Goal: Task Accomplishment & Management: Complete application form

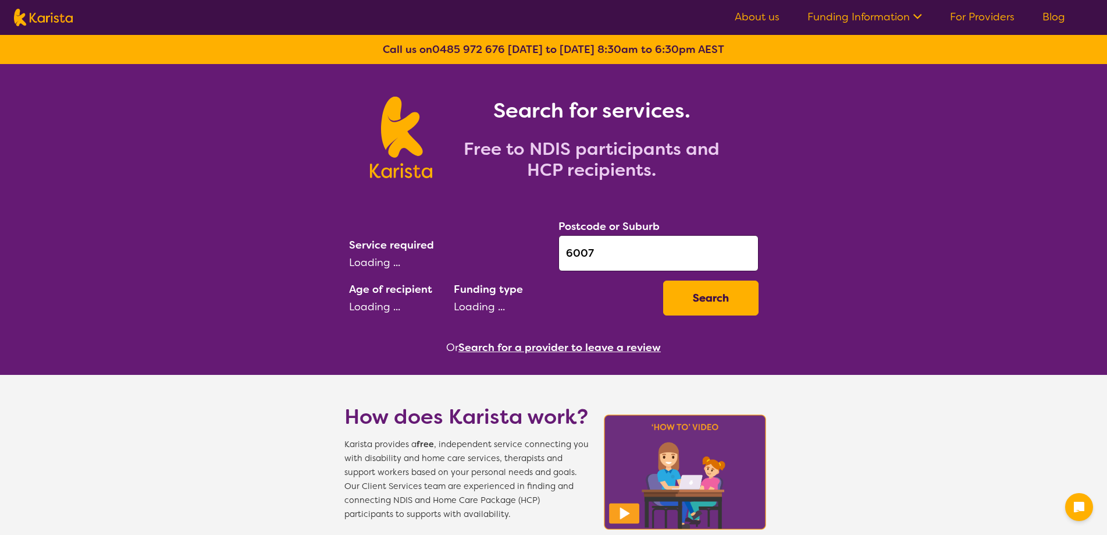
select select "[MEDICAL_DATA]"
select select "CH"
select select "NDIS"
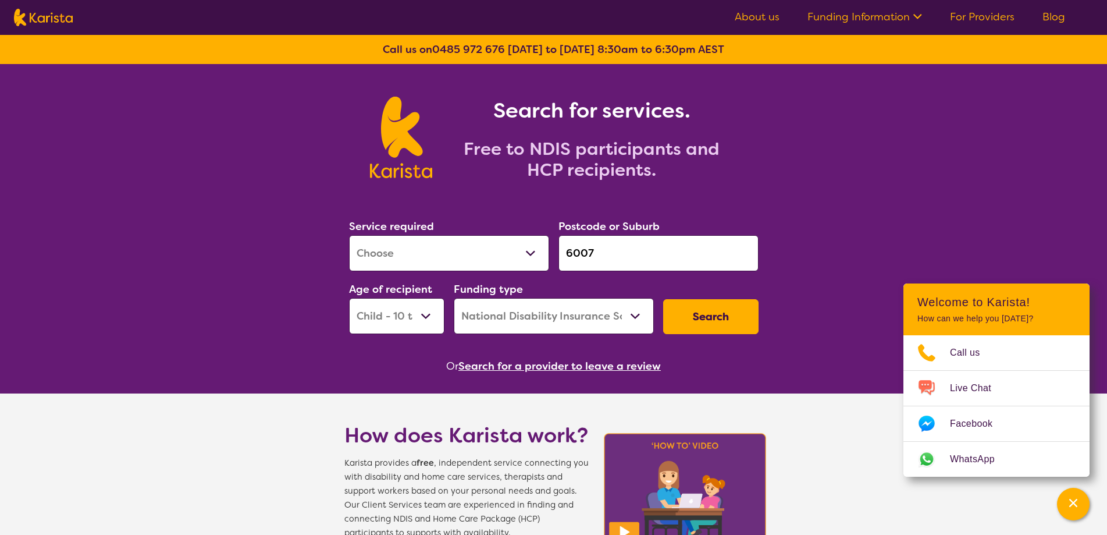
click at [718, 317] on button "Search" at bounding box center [710, 316] width 95 height 35
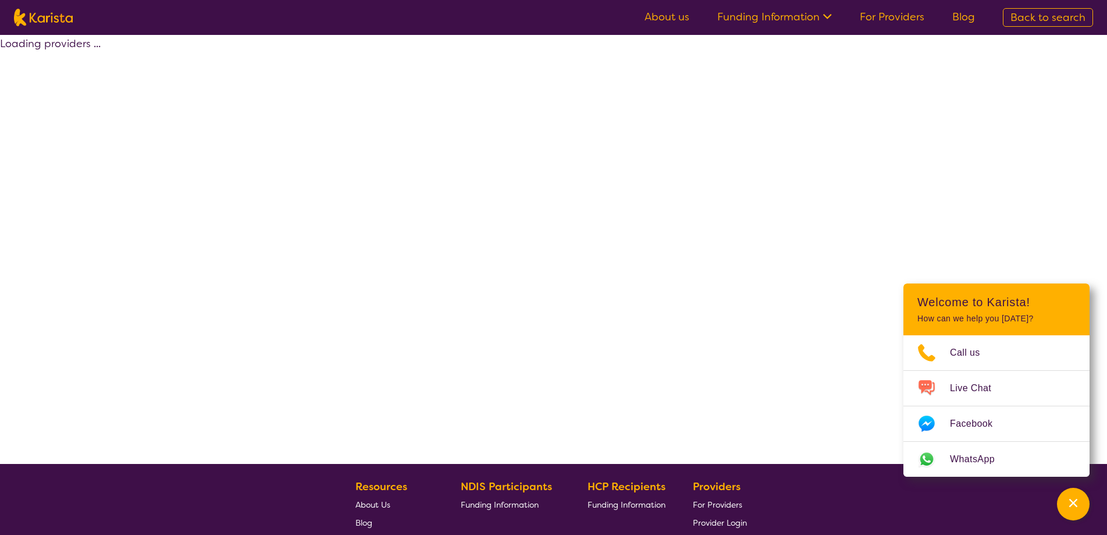
select select "by_score"
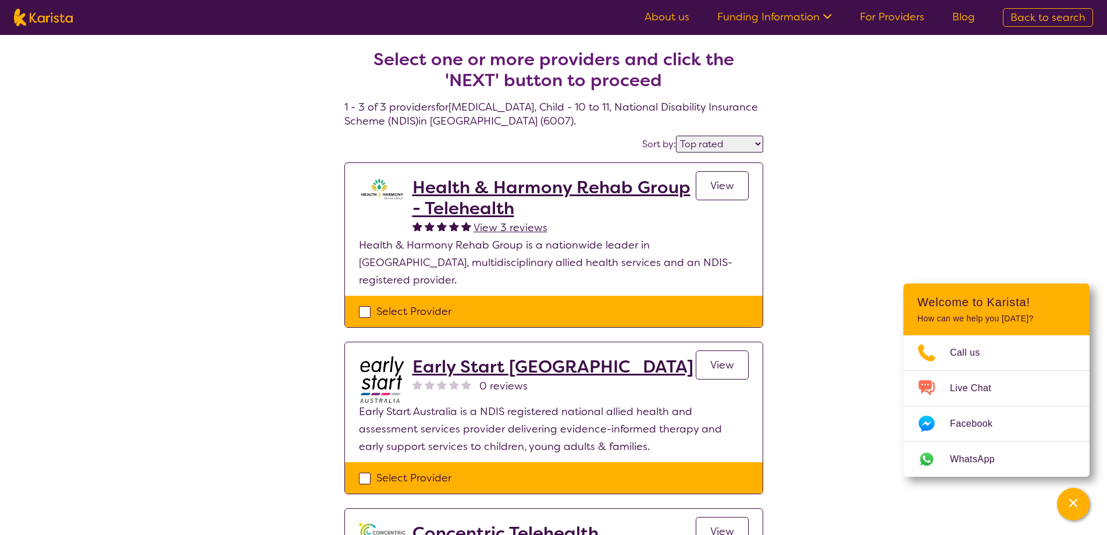
click at [367, 303] on div "Select Provider" at bounding box center [554, 311] width 390 height 17
checkbox input "true"
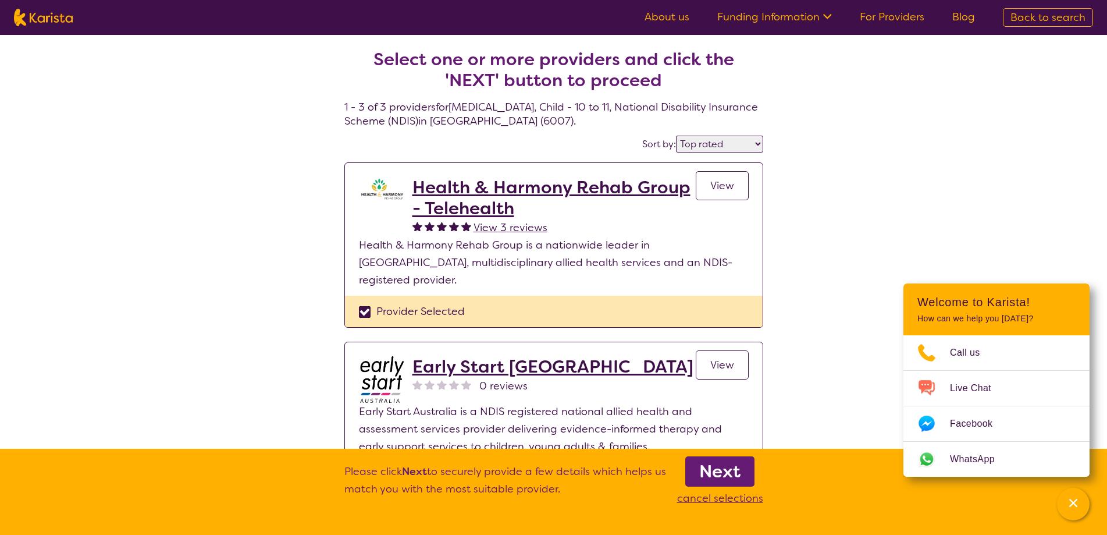
click at [747, 476] on link "Next" at bounding box center [719, 471] width 69 height 30
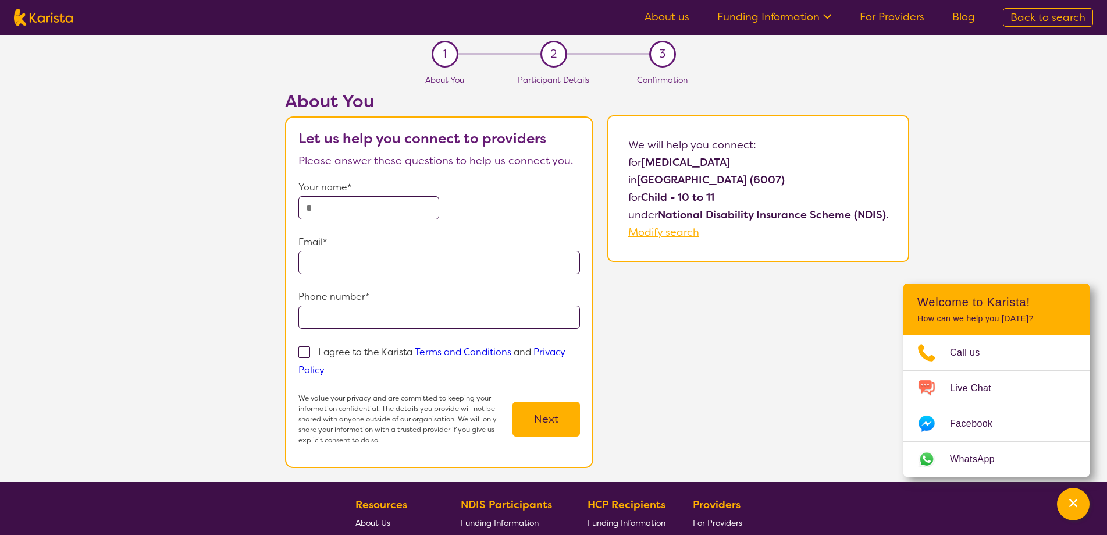
click at [353, 209] on input "text" at bounding box center [368, 207] width 141 height 23
type input "****"
type input "**********"
click at [322, 346] on p "I agree to the Karista Terms and Conditions and Privacy Policy" at bounding box center [431, 361] width 267 height 30
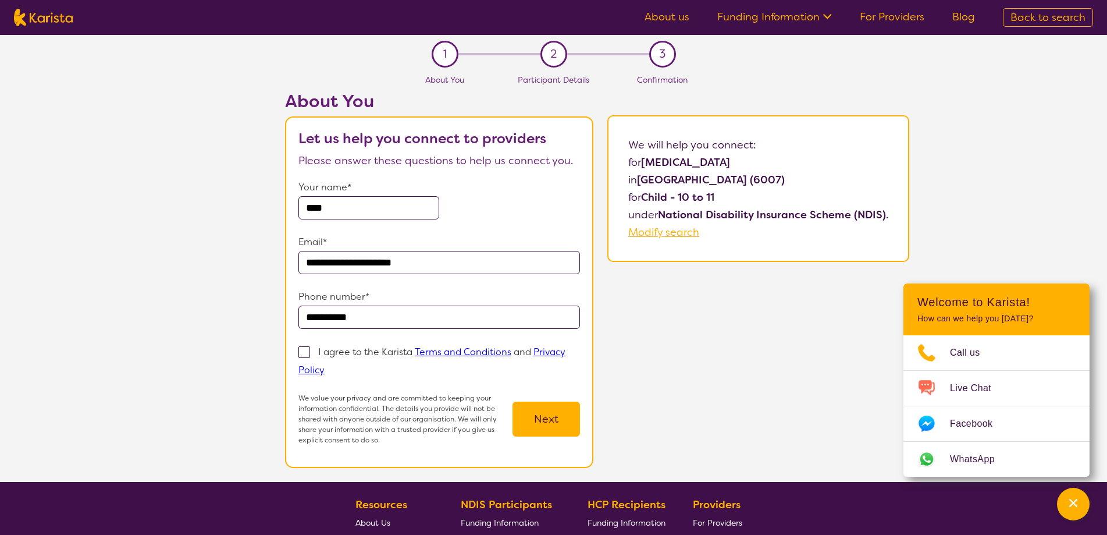
click at [325, 365] on input "I agree to the Karista Terms and Conditions and Privacy Policy" at bounding box center [329, 369] width 8 height 8
checkbox input "true"
click at [555, 409] on button "Next" at bounding box center [546, 418] width 67 height 35
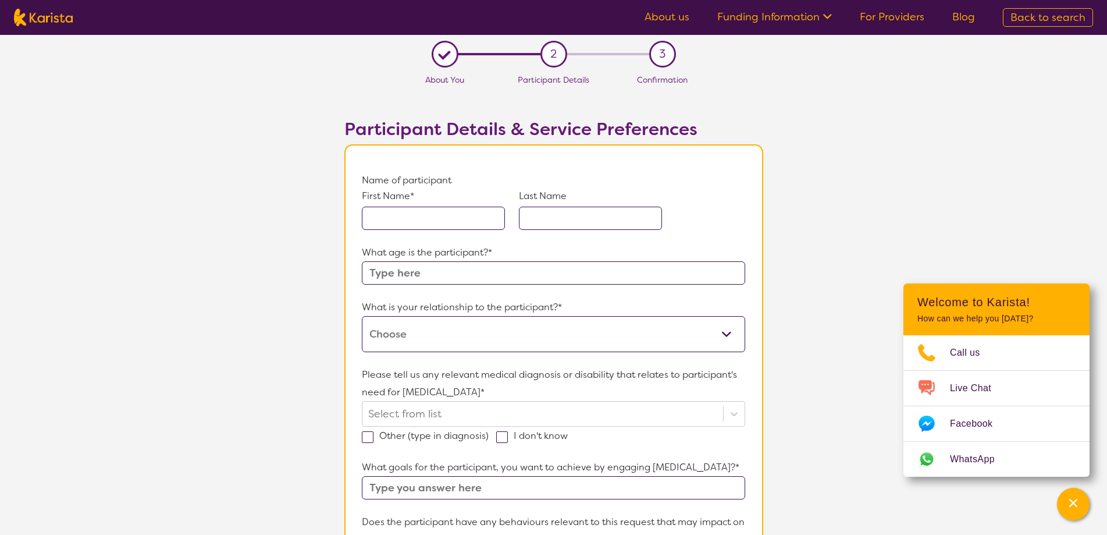
click at [431, 217] on input "text" at bounding box center [433, 218] width 143 height 23
type input "TEST"
click at [200, 217] on section "L About You 2 Participant Details 3 Confirmation Participant Details & Service …" at bounding box center [553, 539] width 1107 height 1008
click at [437, 269] on input "text" at bounding box center [553, 272] width 383 height 23
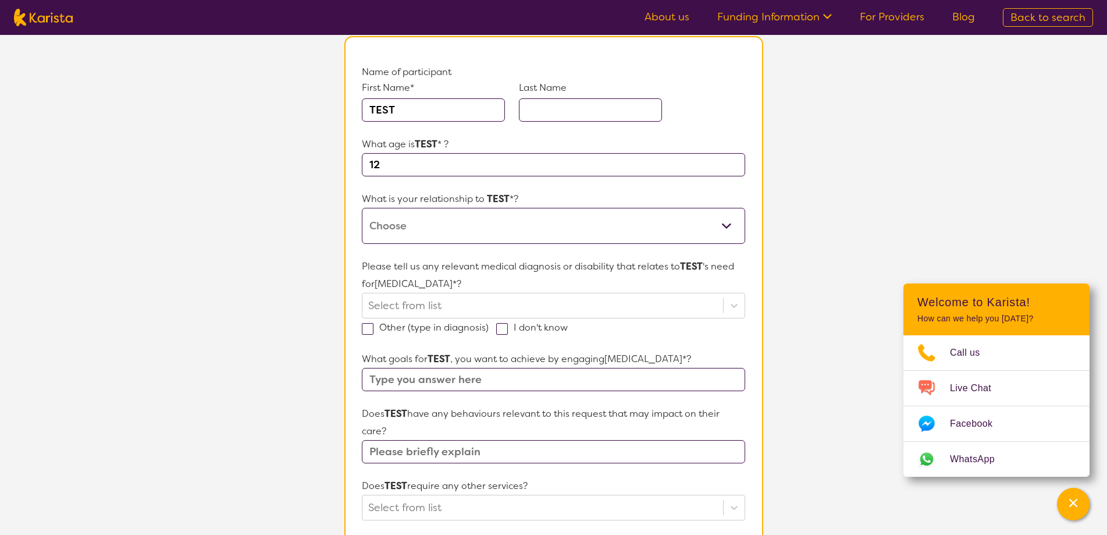
scroll to position [116, 0]
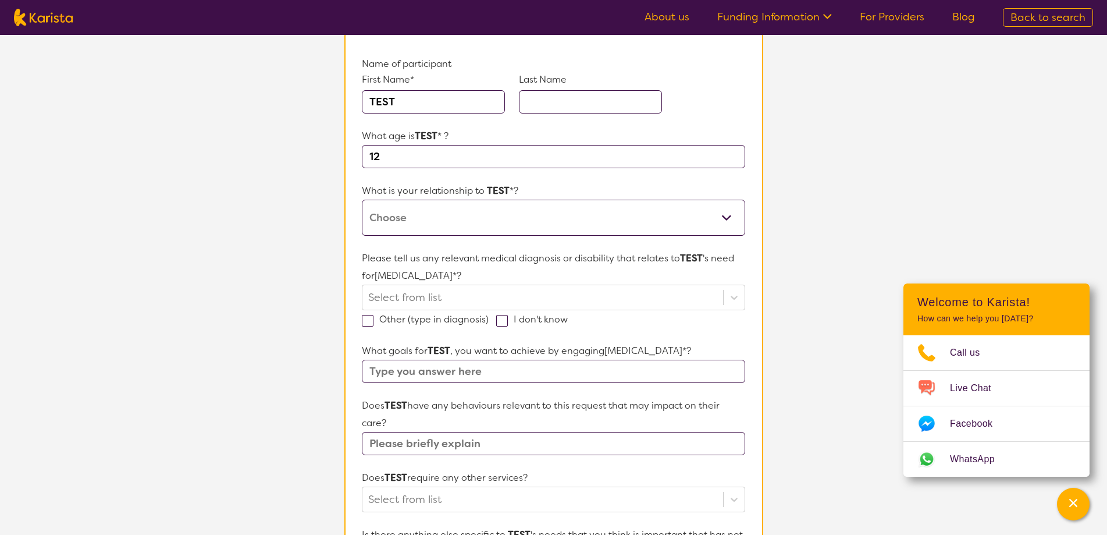
type input "12"
click at [457, 211] on select "This request is for myself I am their parent I am their child I am their spouse…" at bounding box center [553, 218] width 383 height 36
select select "I am their parent"
click at [362, 200] on select "This request is for myself I am their parent I am their child I am their spouse…" at bounding box center [553, 218] width 383 height 36
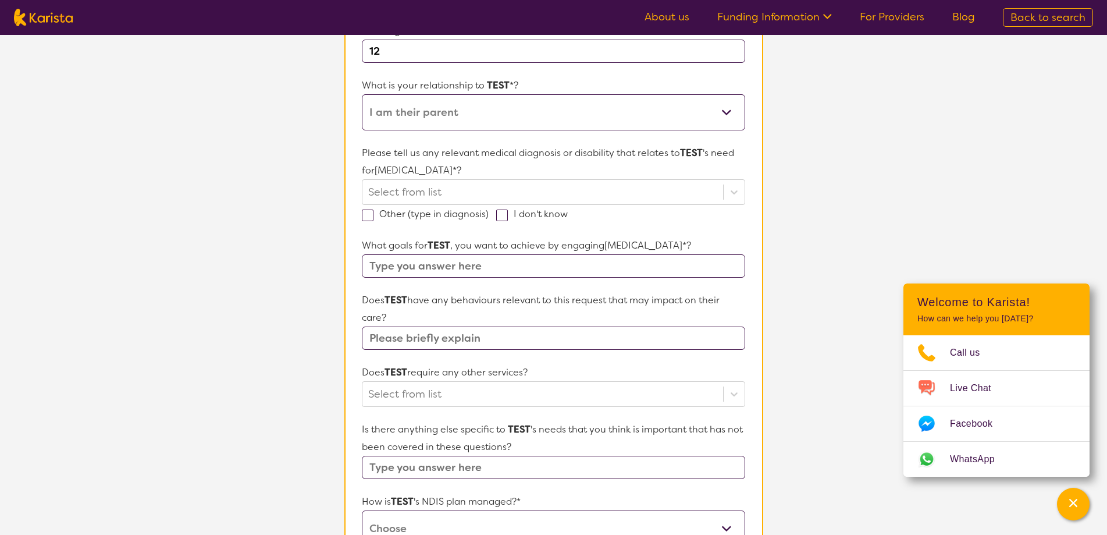
scroll to position [233, 0]
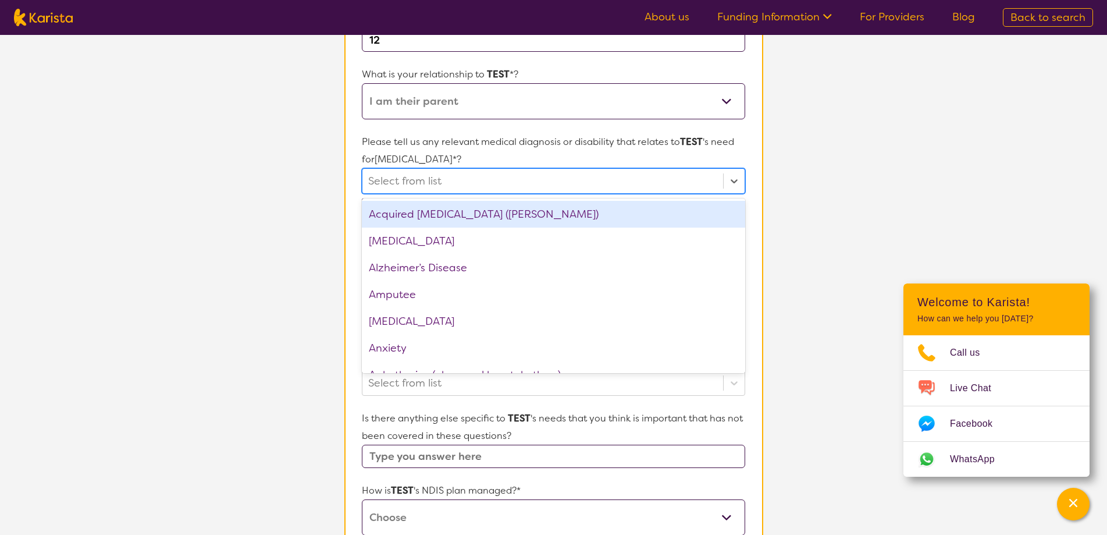
click at [416, 171] on div at bounding box center [542, 181] width 349 height 20
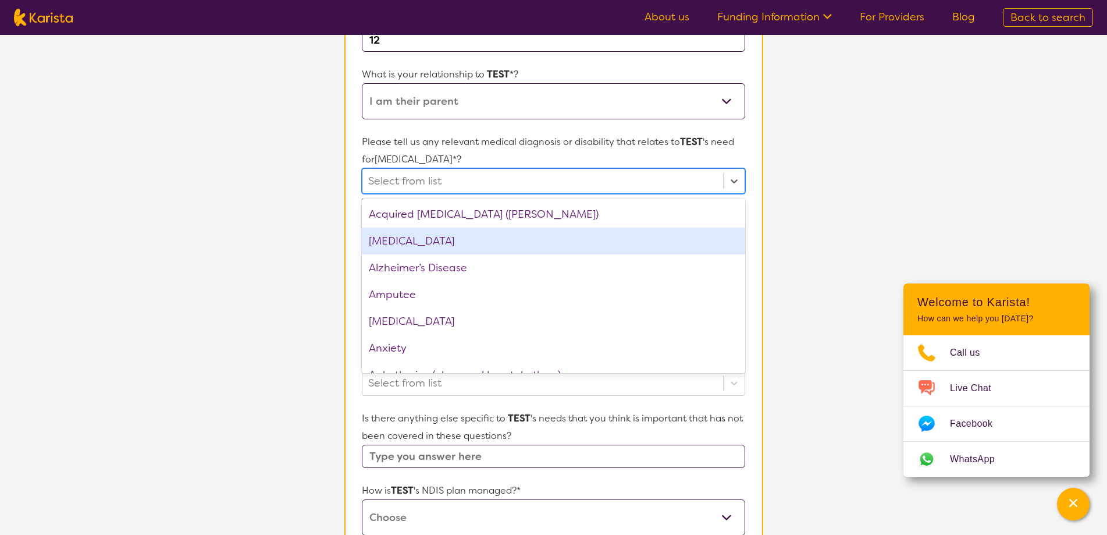
click at [410, 239] on div "[MEDICAL_DATA]" at bounding box center [553, 241] width 383 height 27
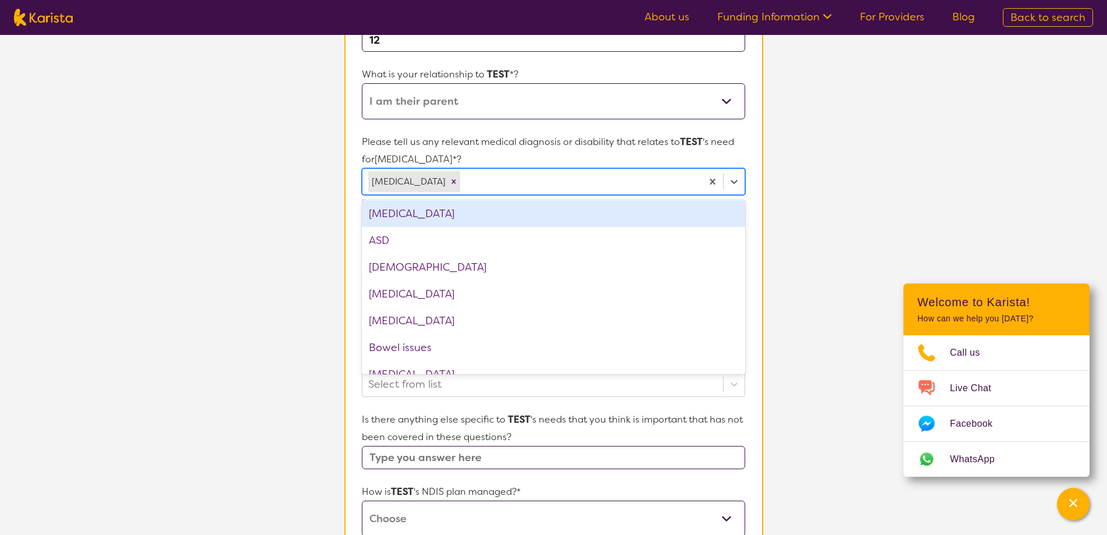
scroll to position [175, 0]
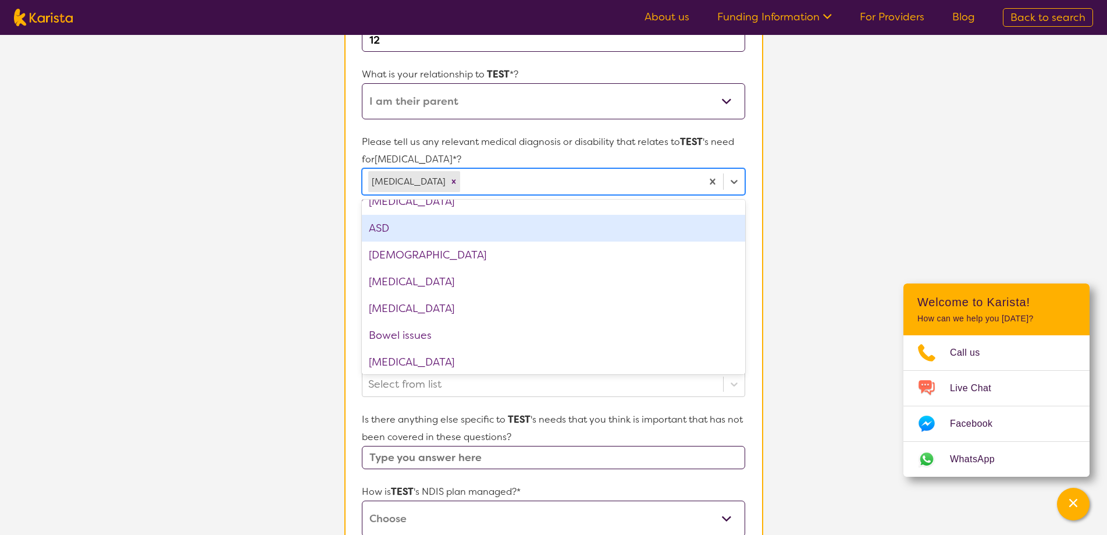
click at [286, 219] on section "L About You 2 Participant Details 3 Confirmation Participant Details & Service …" at bounding box center [553, 306] width 1107 height 1009
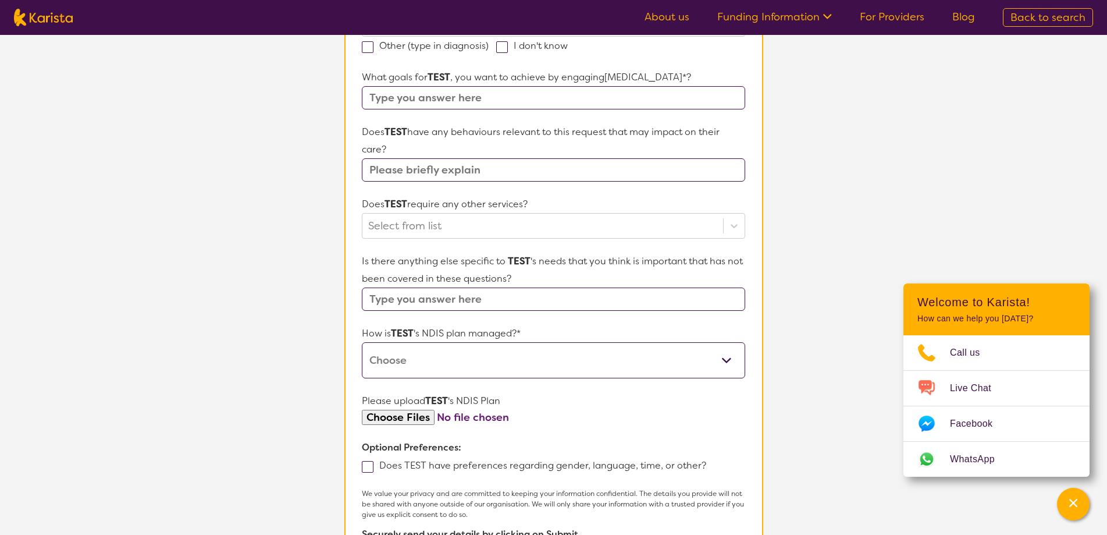
scroll to position [407, 0]
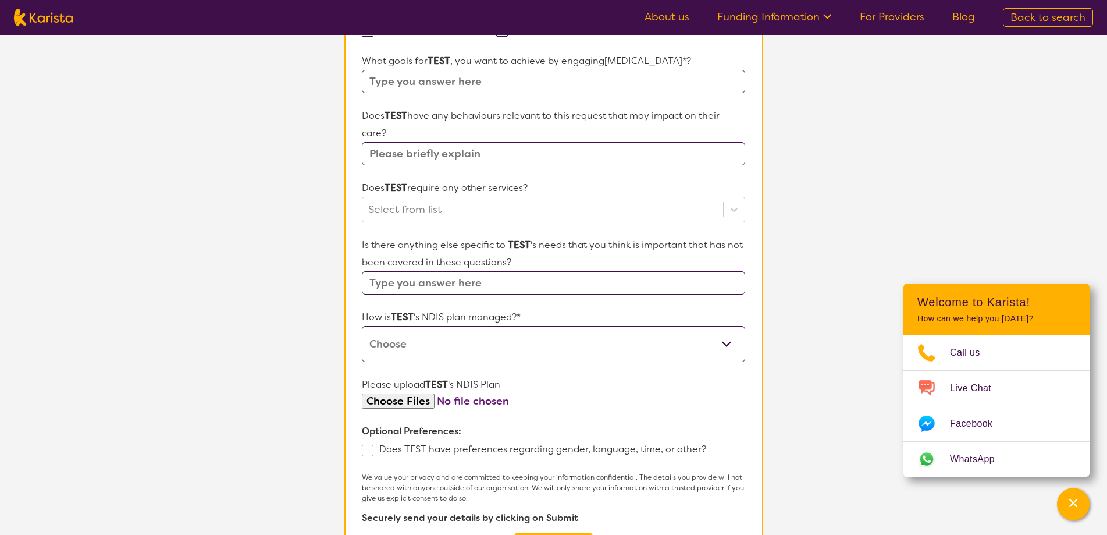
click at [423, 85] on input "text" at bounding box center [553, 81] width 383 height 23
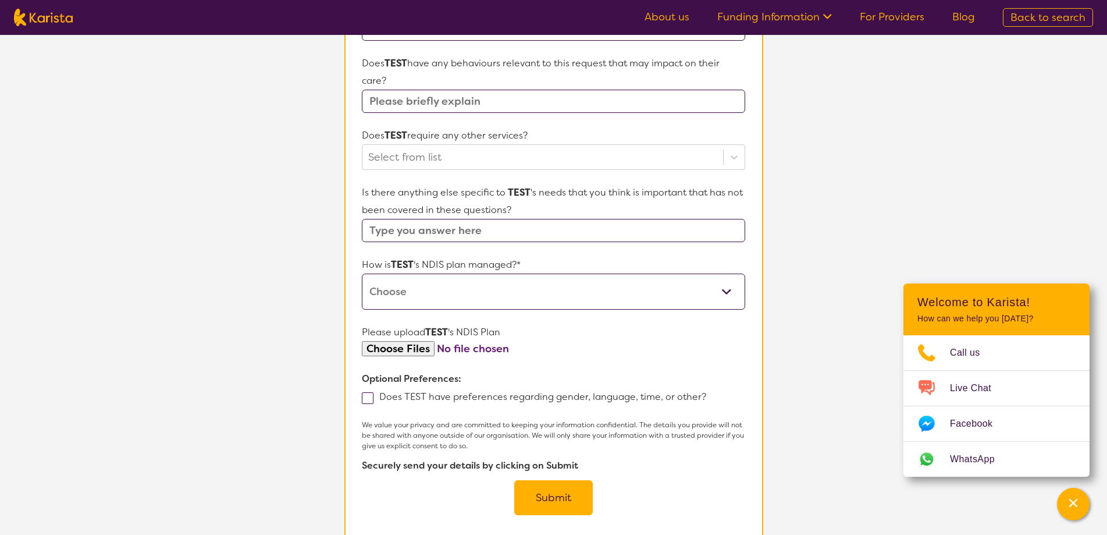
scroll to position [524, 0]
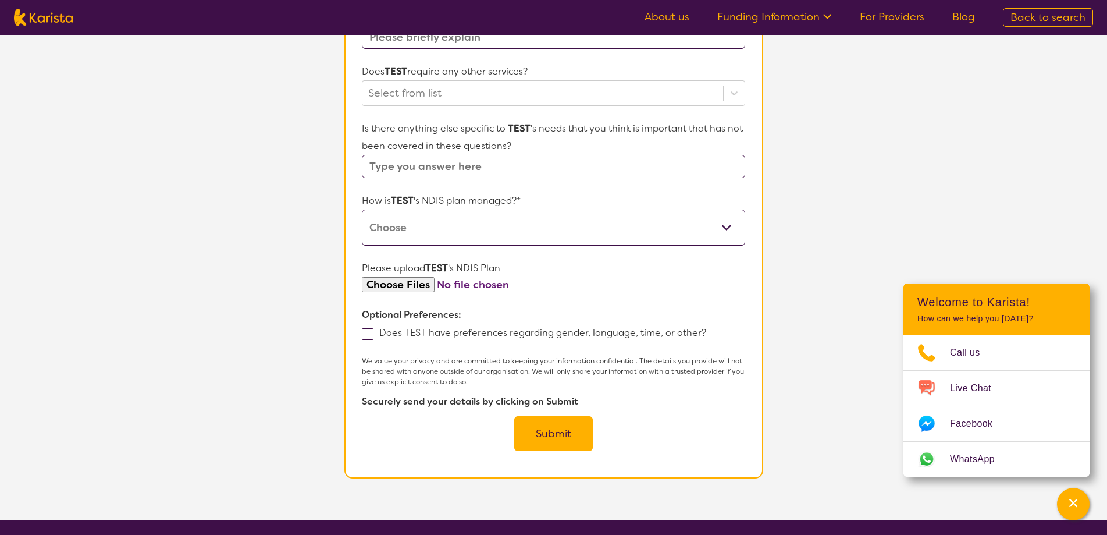
type input "df"
click at [448, 220] on select "Self-managed NDIS plan Managed by a registered plan management provider (not th…" at bounding box center [553, 227] width 383 height 36
select select "Self Managed"
click at [362, 209] on select "Self-managed NDIS plan Managed by a registered plan management provider (not th…" at bounding box center [553, 227] width 383 height 36
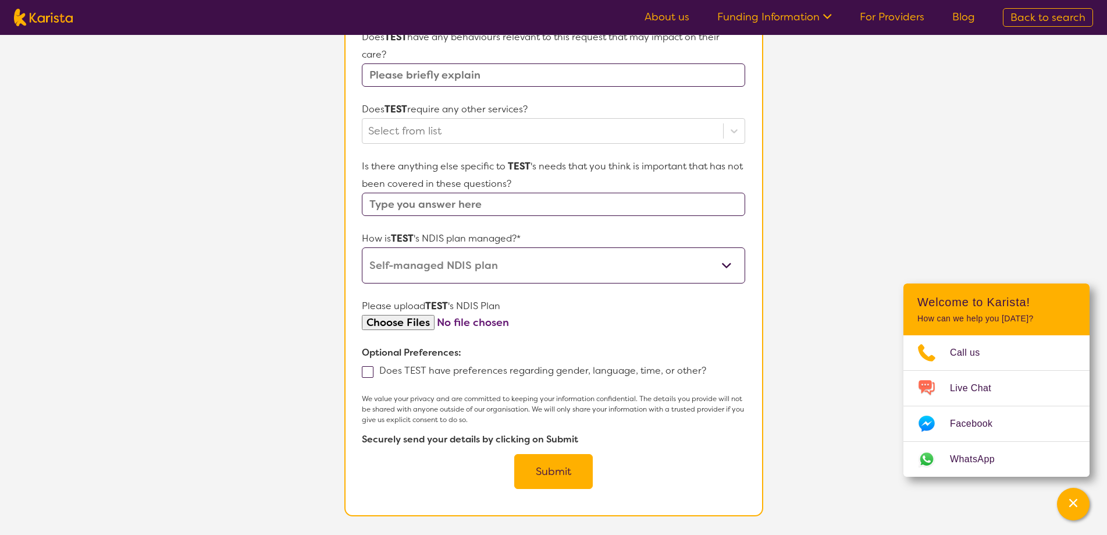
scroll to position [465, 0]
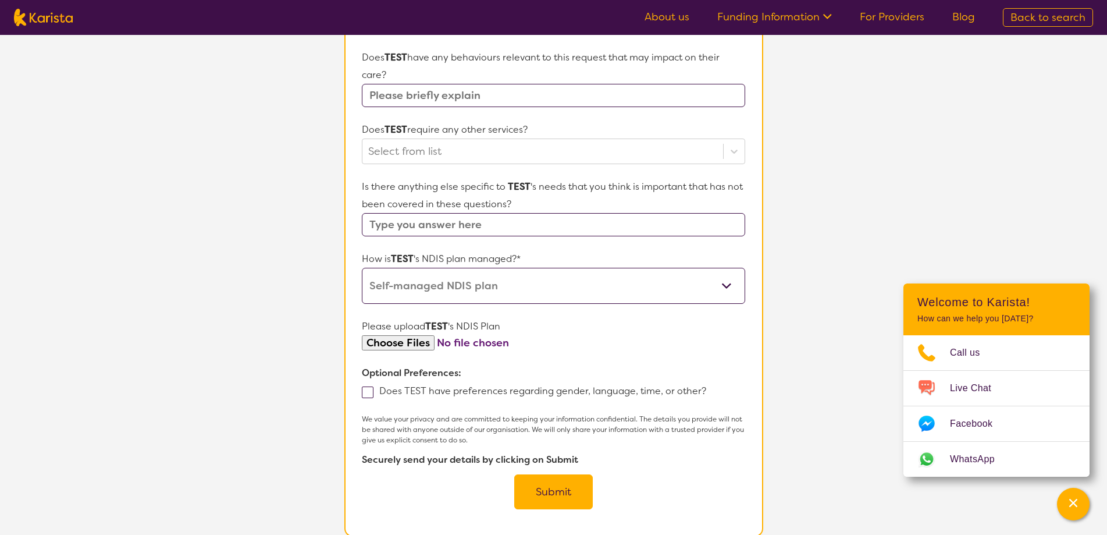
click at [433, 232] on input "text" at bounding box center [553, 224] width 383 height 23
click at [446, 155] on div at bounding box center [542, 151] width 349 height 20
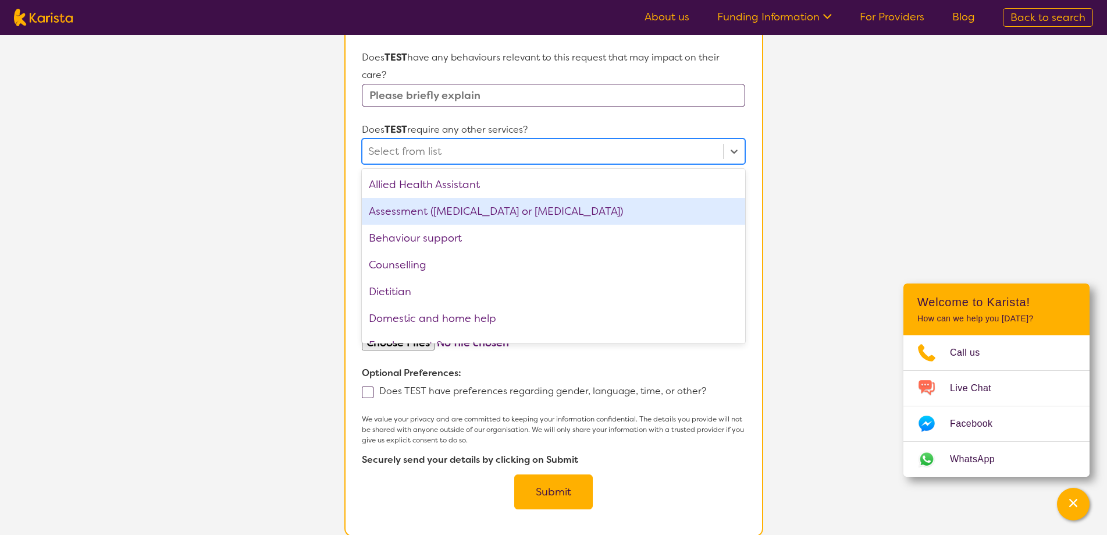
click at [421, 222] on div "Assessment ([MEDICAL_DATA] or [MEDICAL_DATA])" at bounding box center [553, 211] width 383 height 27
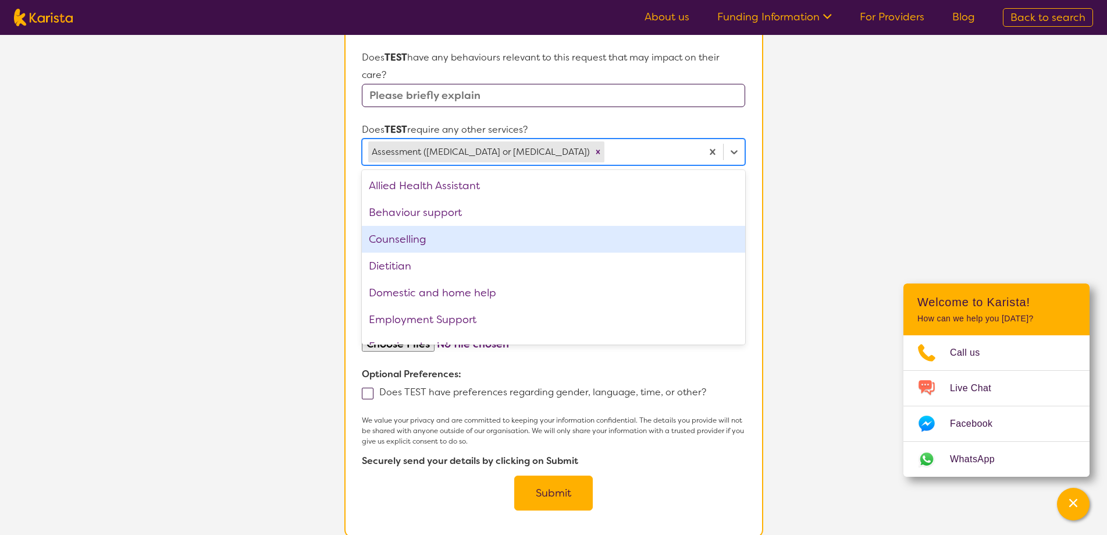
click at [418, 237] on div "Counselling" at bounding box center [553, 239] width 383 height 27
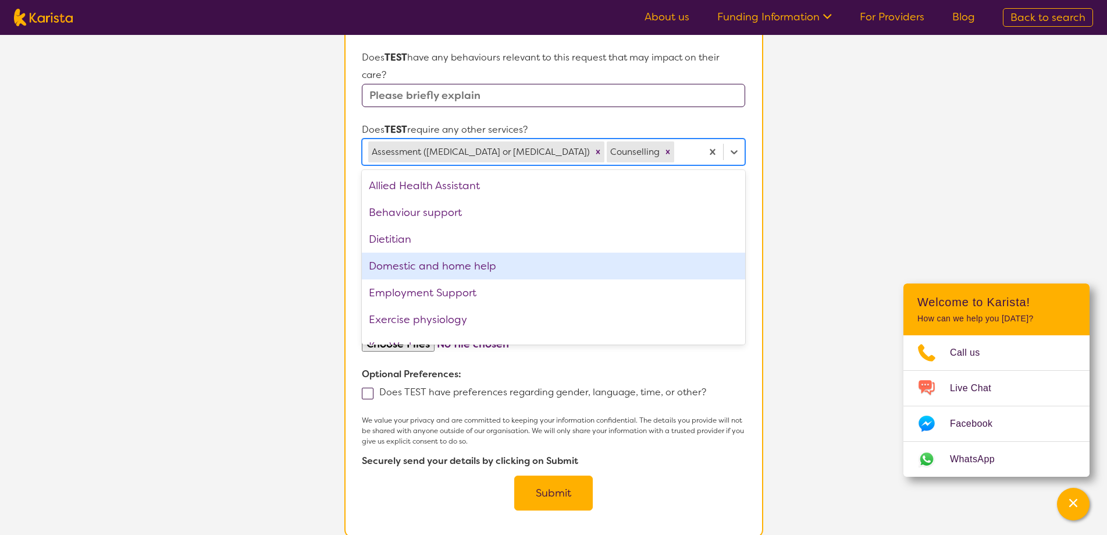
click at [415, 260] on div "Domestic and home help" at bounding box center [553, 266] width 383 height 27
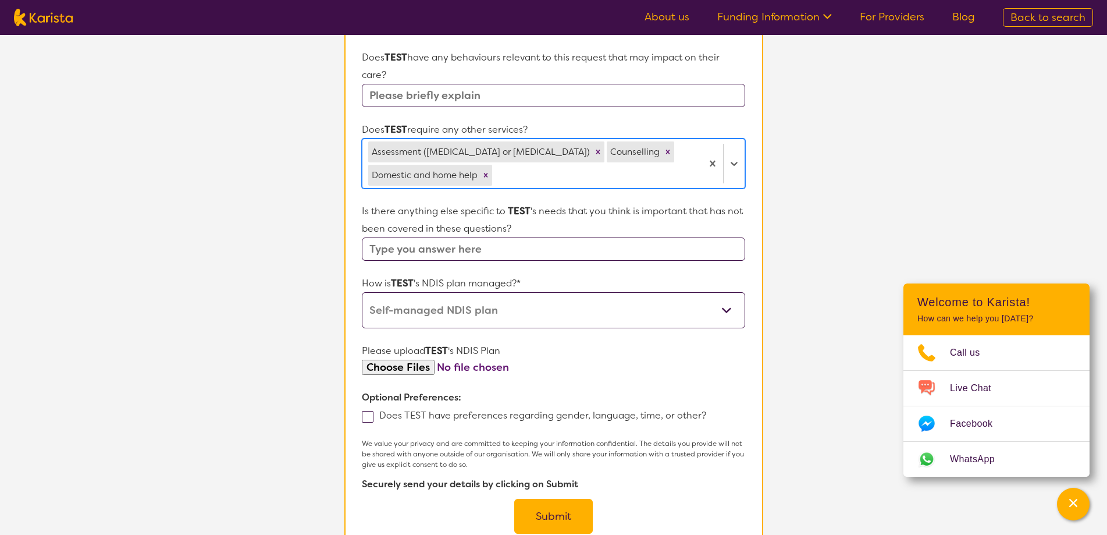
click at [543, 512] on button "Submit" at bounding box center [553, 516] width 79 height 35
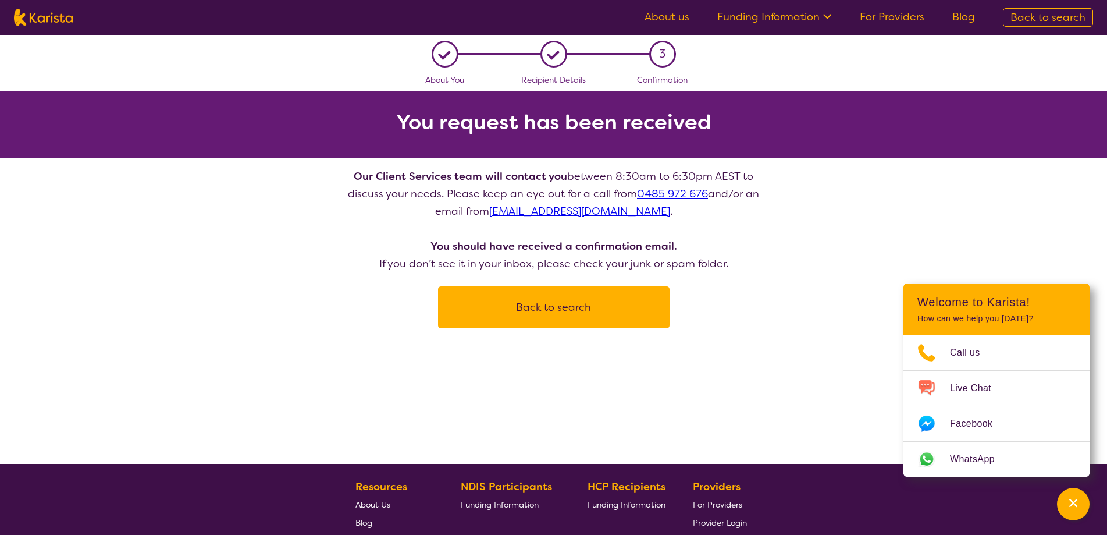
click at [487, 292] on button "Back to search" at bounding box center [554, 307] width 204 height 35
select select "[MEDICAL_DATA]"
select select "CH"
select select "NDIS"
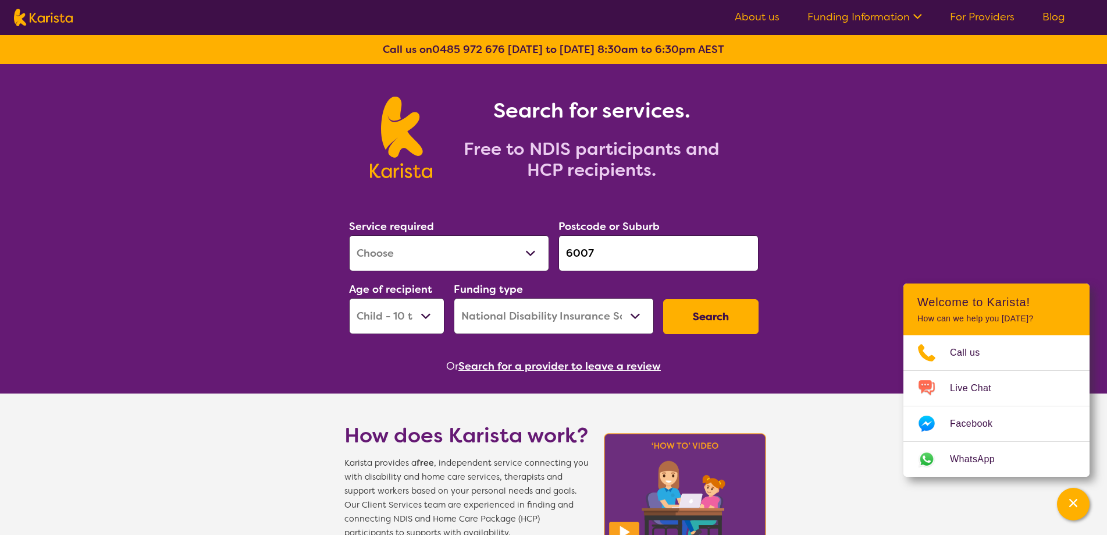
click at [692, 317] on button "Search" at bounding box center [710, 316] width 95 height 35
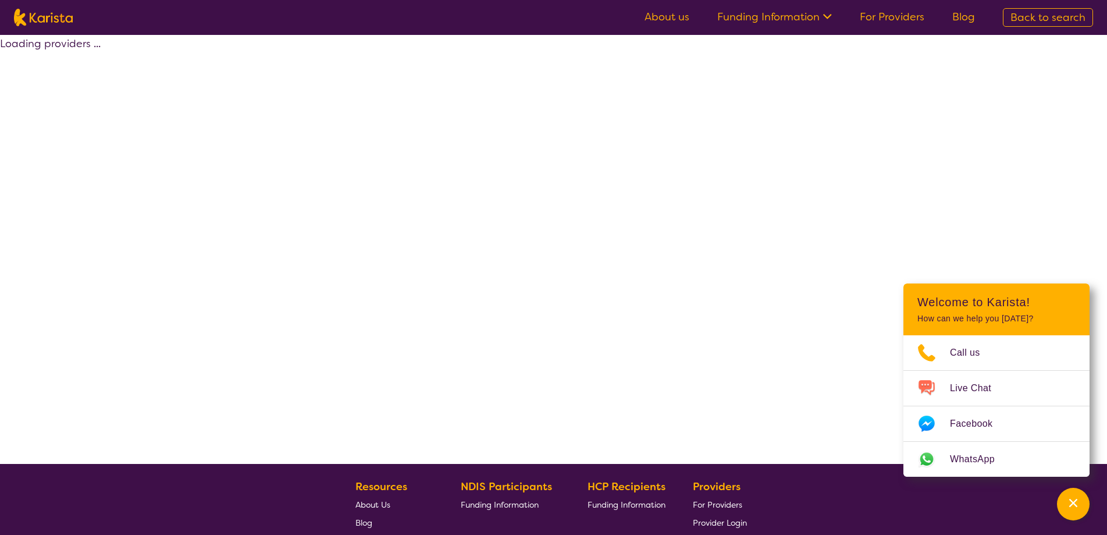
select select "by_score"
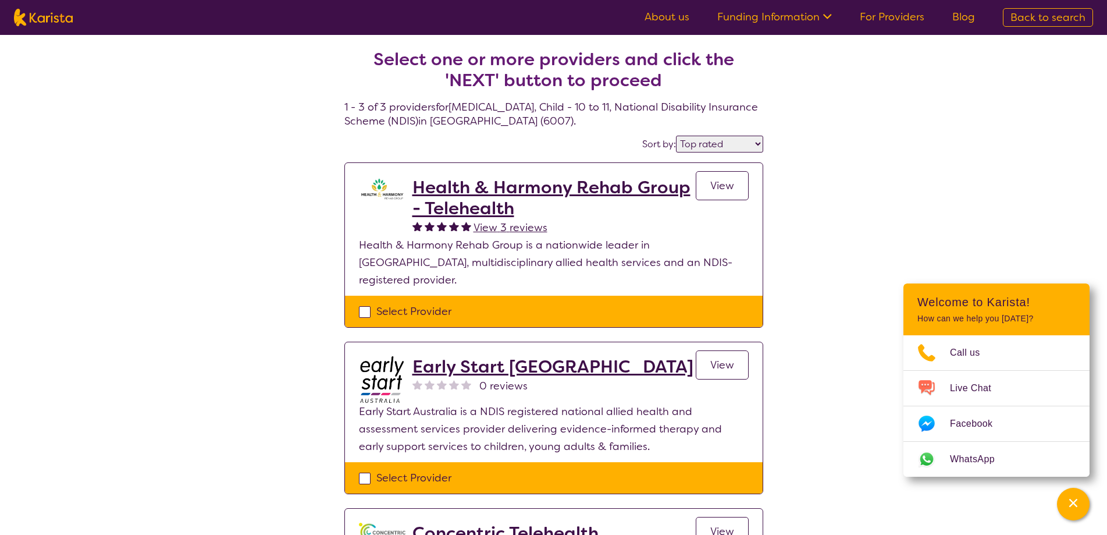
drag, startPoint x: 351, startPoint y: 295, endPoint x: 369, endPoint y: 295, distance: 18.6
click at [353, 296] on div "Select Provider" at bounding box center [554, 311] width 418 height 31
click at [371, 303] on div "Select Provider" at bounding box center [554, 311] width 390 height 17
checkbox input "true"
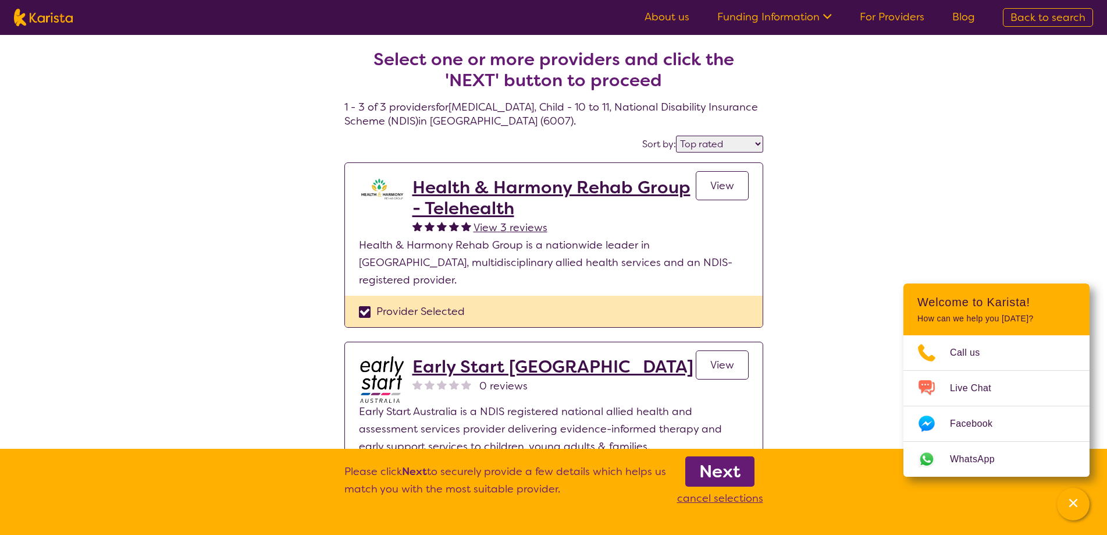
click at [703, 465] on b "Next" at bounding box center [719, 471] width 41 height 23
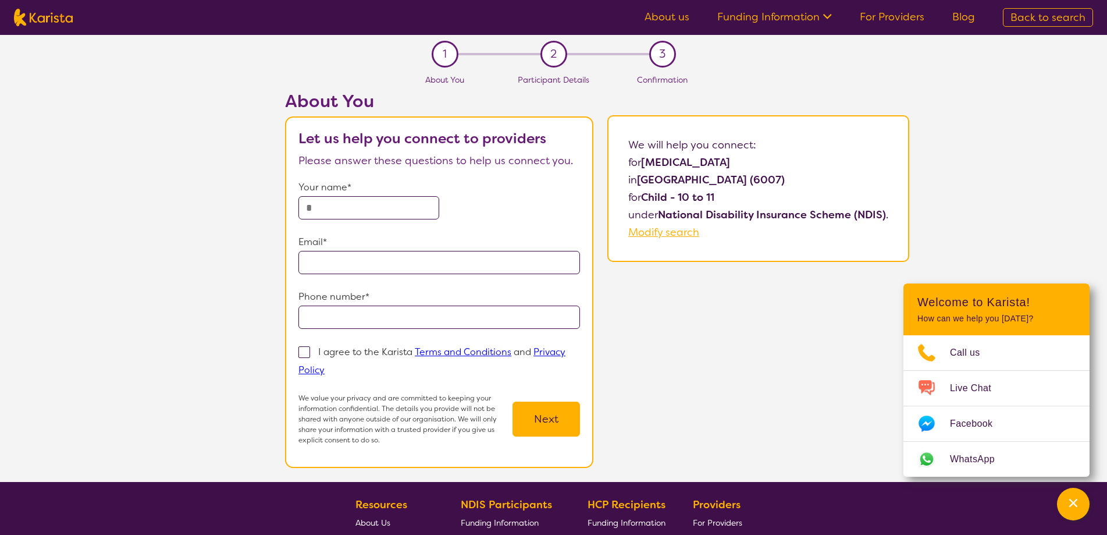
click at [373, 207] on input "text" at bounding box center [368, 207] width 141 height 23
